Goal: Task Accomplishment & Management: Manage account settings

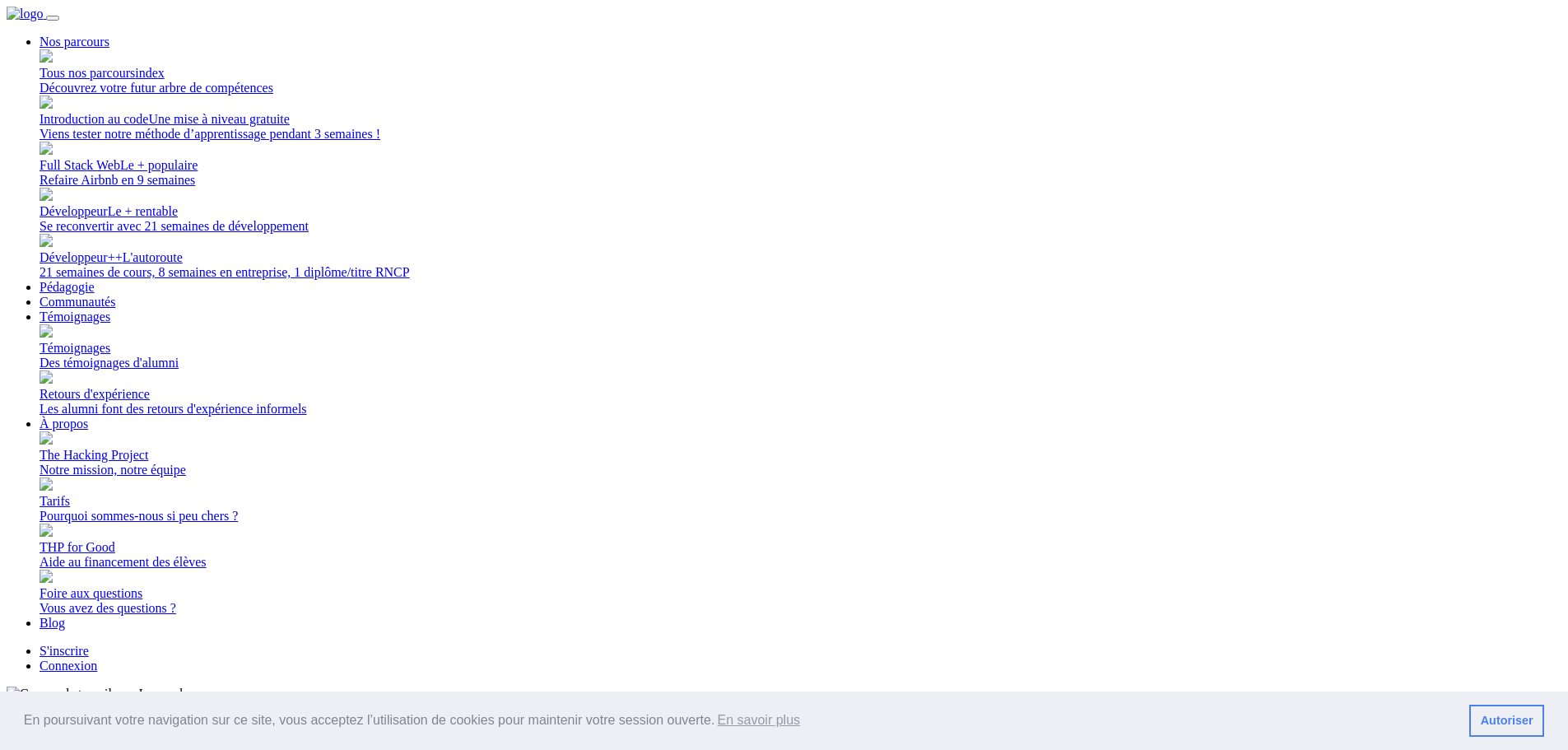
click at [97, 659] on link "Connexion" at bounding box center [68, 665] width 57 height 14
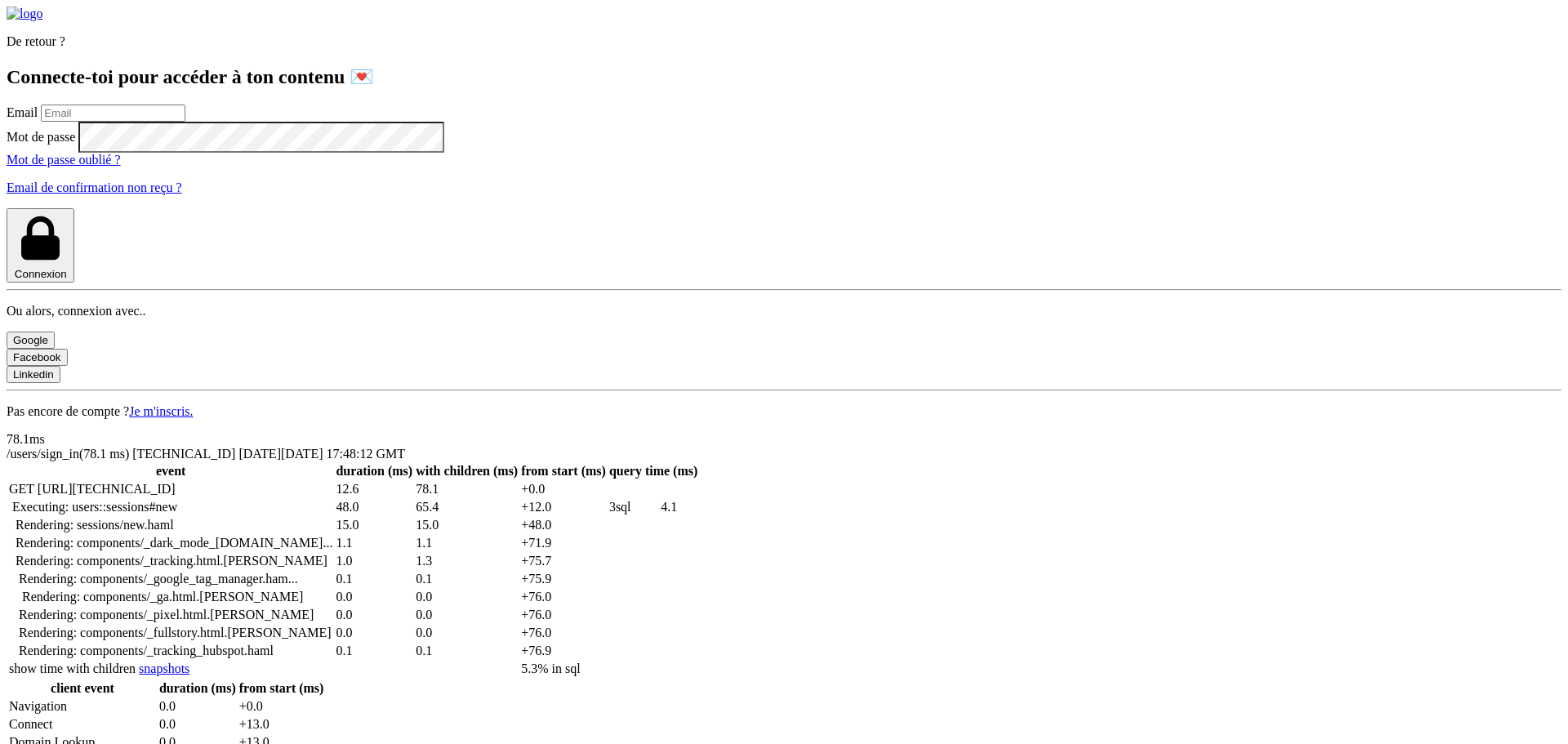
click at [186, 121] on input "email" at bounding box center [113, 113] width 145 height 17
type input "lilian.h.l.muller@gmail.com"
click at [7, 208] on button "Connexion" at bounding box center [40, 246] width 68 height 75
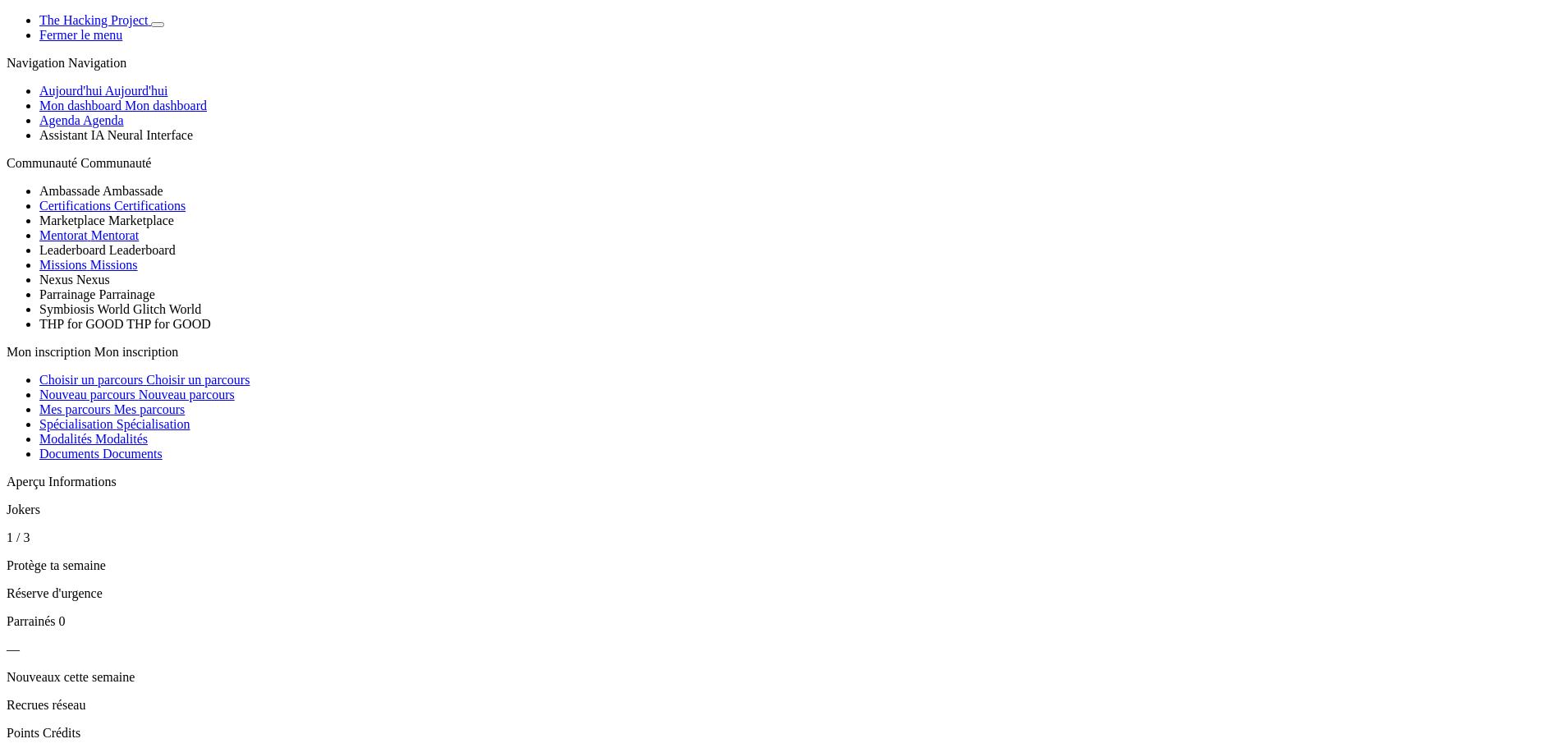
click at [158, 24] on icon "Basculer de thème" at bounding box center [158, 24] width 0 height 0
drag, startPoint x: 220, startPoint y: 5, endPoint x: 202, endPoint y: 20, distance: 23.4
click at [212, 13] on div "The Hacking Project" at bounding box center [800, 21] width 1522 height 15
click at [158, 24] on icon "Basculer de thème" at bounding box center [158, 24] width 0 height 0
